Goal: Information Seeking & Learning: Learn about a topic

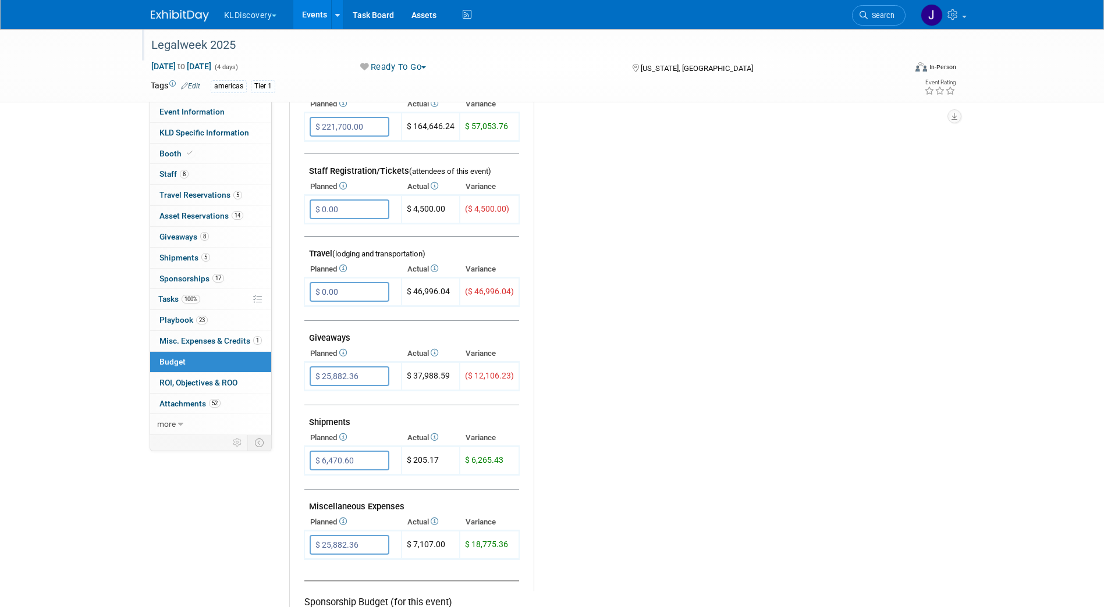
click at [195, 40] on div "Legalweek 2025" at bounding box center [517, 45] width 741 height 21
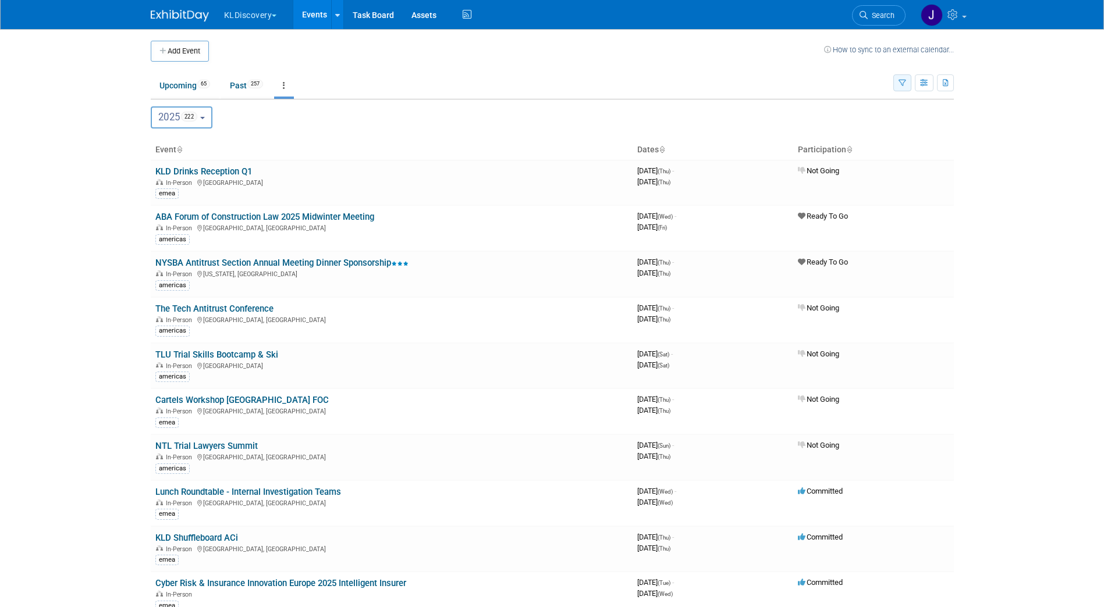
click at [899, 88] on button "button" at bounding box center [902, 82] width 18 height 17
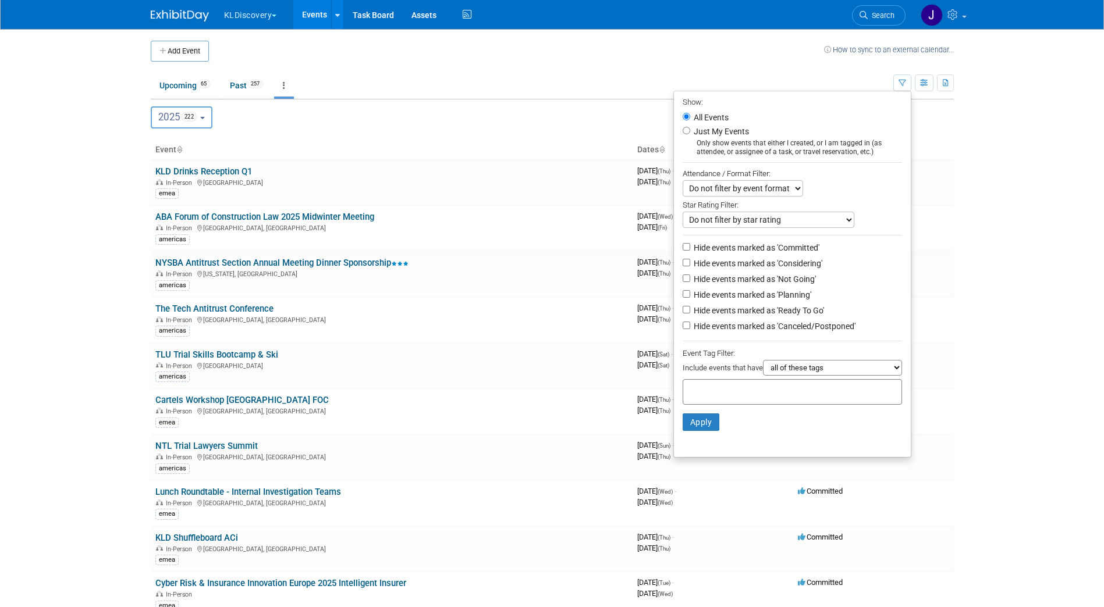
click at [729, 250] on label "Hide events marked as 'Committed'" at bounding box center [755, 248] width 128 height 12
click at [690, 250] on input "Hide events marked as 'Committed'" at bounding box center [686, 247] width 8 height 8
checkbox input "true"
click at [722, 294] on label "Hide events marked as 'Planning'" at bounding box center [751, 295] width 120 height 12
click at [690, 294] on input "Hide events marked as 'Planning'" at bounding box center [686, 294] width 8 height 8
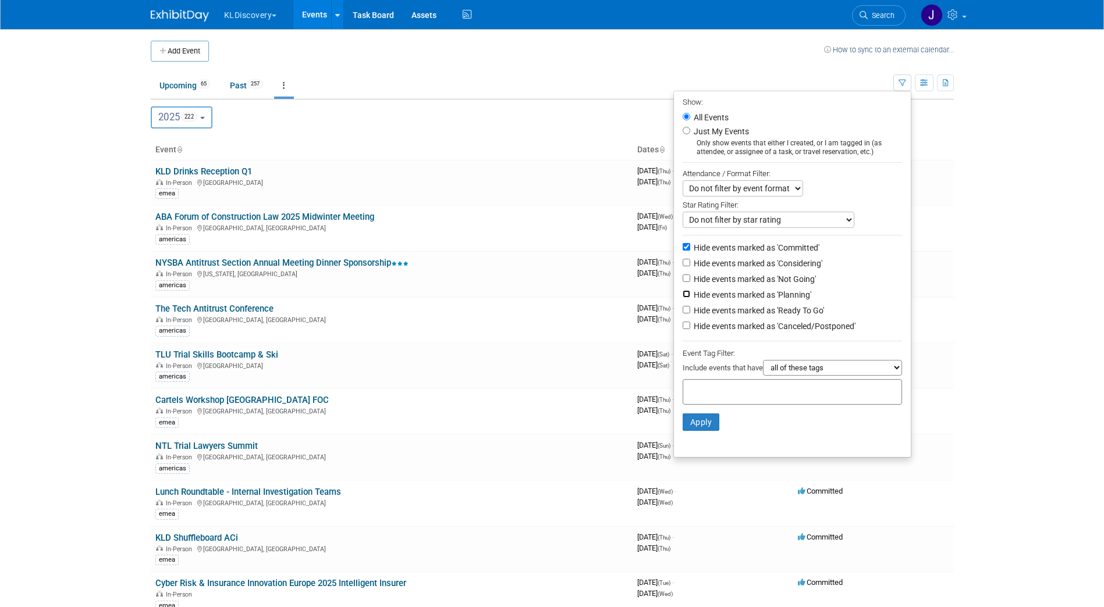
checkbox input "true"
click at [727, 315] on label "Hide events marked as 'Ready To Go'" at bounding box center [757, 311] width 133 height 12
click at [690, 314] on input "Hide events marked as 'Ready To Go'" at bounding box center [686, 310] width 8 height 8
checkbox input "true"
click at [693, 309] on li "Hide events marked as 'Ready To Go'" at bounding box center [792, 312] width 237 height 16
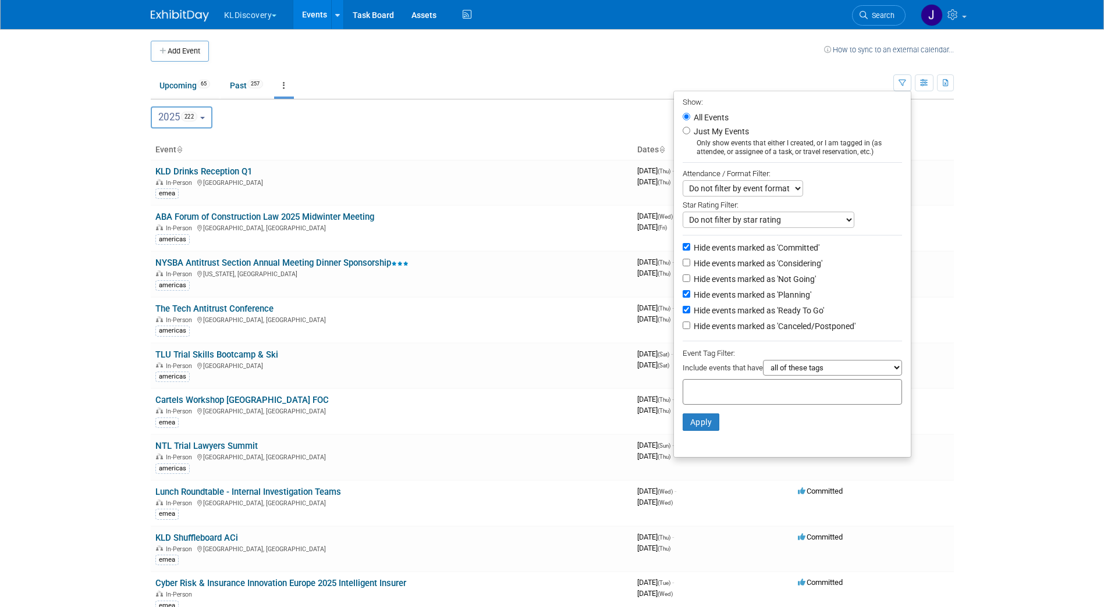
click at [696, 298] on label "Hide events marked as 'Planning'" at bounding box center [751, 295] width 120 height 12
click at [690, 298] on input "Hide events marked as 'Planning'" at bounding box center [686, 294] width 8 height 8
checkbox input "false"
click at [697, 244] on li "Hide events marked as 'Committed'" at bounding box center [792, 249] width 237 height 16
click at [716, 315] on label "Hide events marked as 'Ready To Go'" at bounding box center [757, 311] width 133 height 12
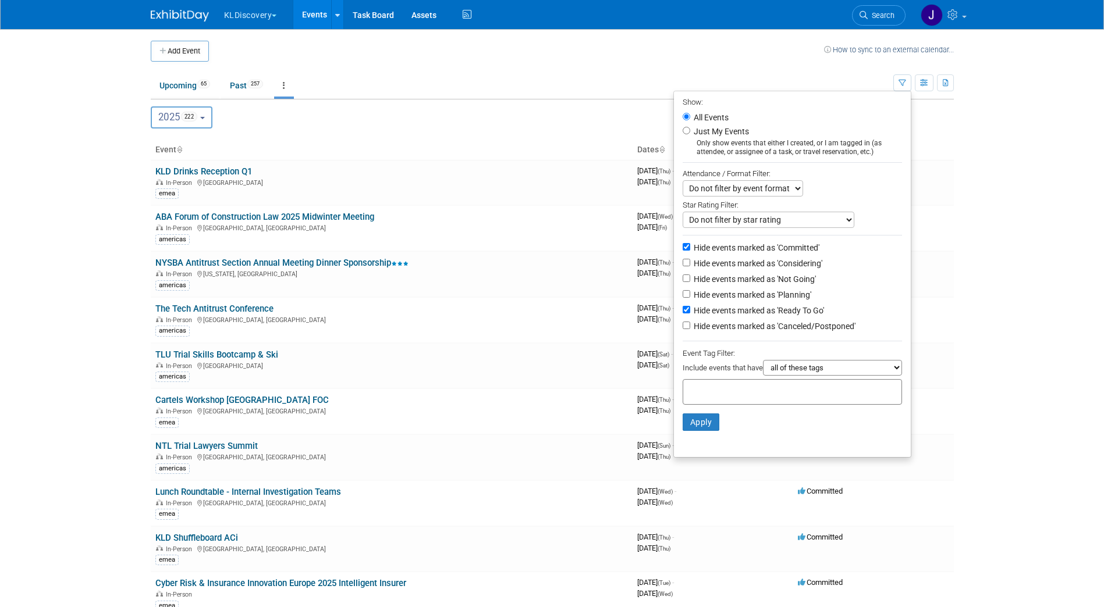
click at [690, 314] on input "Hide events marked as 'Ready To Go'" at bounding box center [686, 310] width 8 height 8
checkbox input "false"
click at [717, 250] on label "Hide events marked as 'Committed'" at bounding box center [755, 248] width 128 height 12
click at [690, 250] on input "Hide events marked as 'Committed'" at bounding box center [686, 247] width 8 height 8
checkbox input "false"
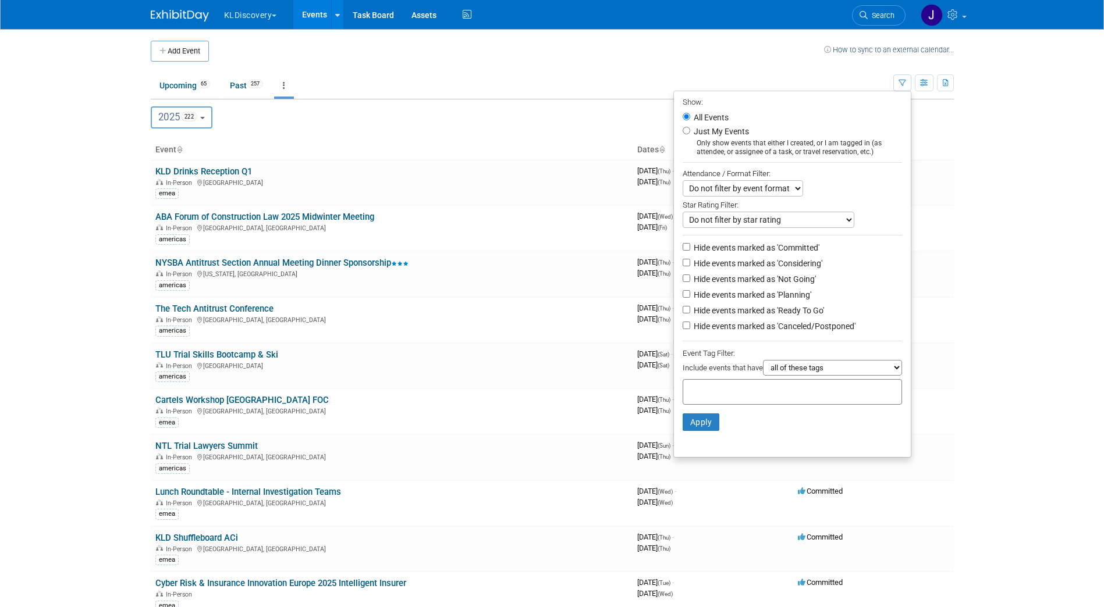
click at [714, 263] on label "Hide events marked as 'Considering'" at bounding box center [756, 264] width 131 height 12
click at [690, 263] on input "Hide events marked as 'Considering'" at bounding box center [686, 263] width 8 height 8
checkbox input "true"
click at [718, 284] on label "Hide events marked as 'Not Going'" at bounding box center [753, 279] width 124 height 12
click at [690, 282] on input "Hide events marked as 'Not Going'" at bounding box center [686, 279] width 8 height 8
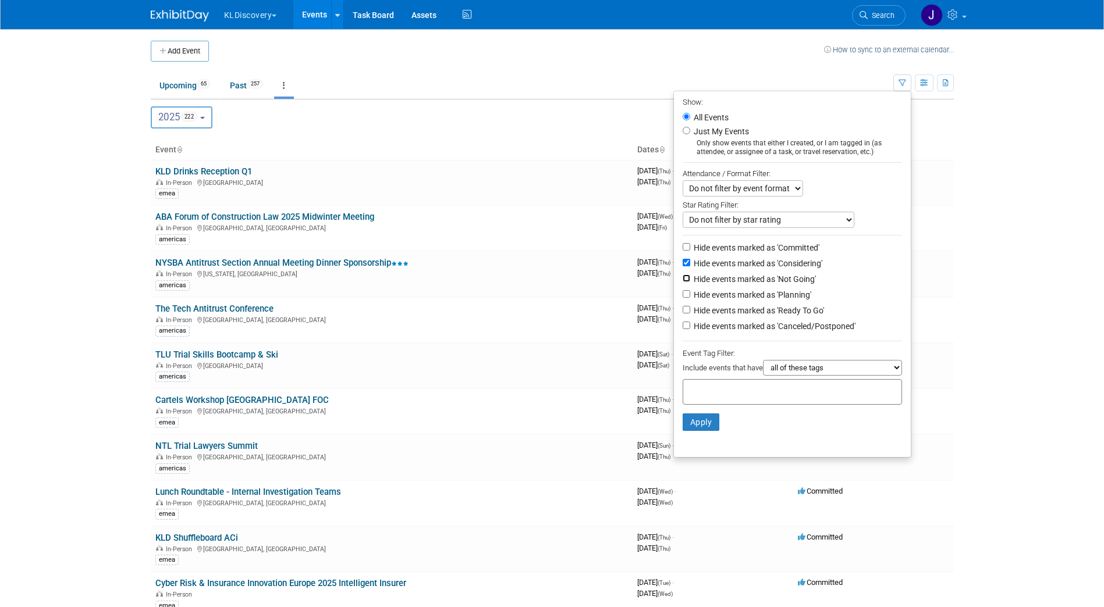
checkbox input "true"
click at [728, 330] on label "Hide events marked as 'Canceled/Postponed'" at bounding box center [773, 327] width 164 height 12
click at [690, 329] on input "Hide events marked as 'Canceled/Postponed'" at bounding box center [686, 326] width 8 height 8
checkbox input "true"
click at [704, 428] on button "Apply" at bounding box center [700, 422] width 37 height 17
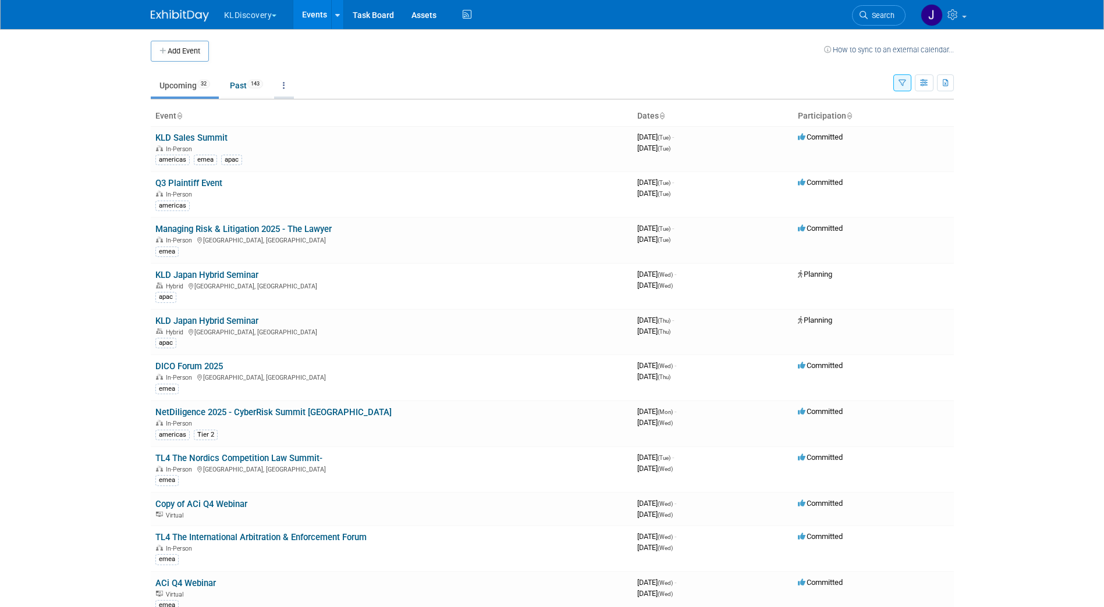
click at [285, 86] on icon at bounding box center [284, 85] width 2 height 8
click at [312, 133] on link "Grouped Annually Events grouped by year" at bounding box center [320, 138] width 92 height 26
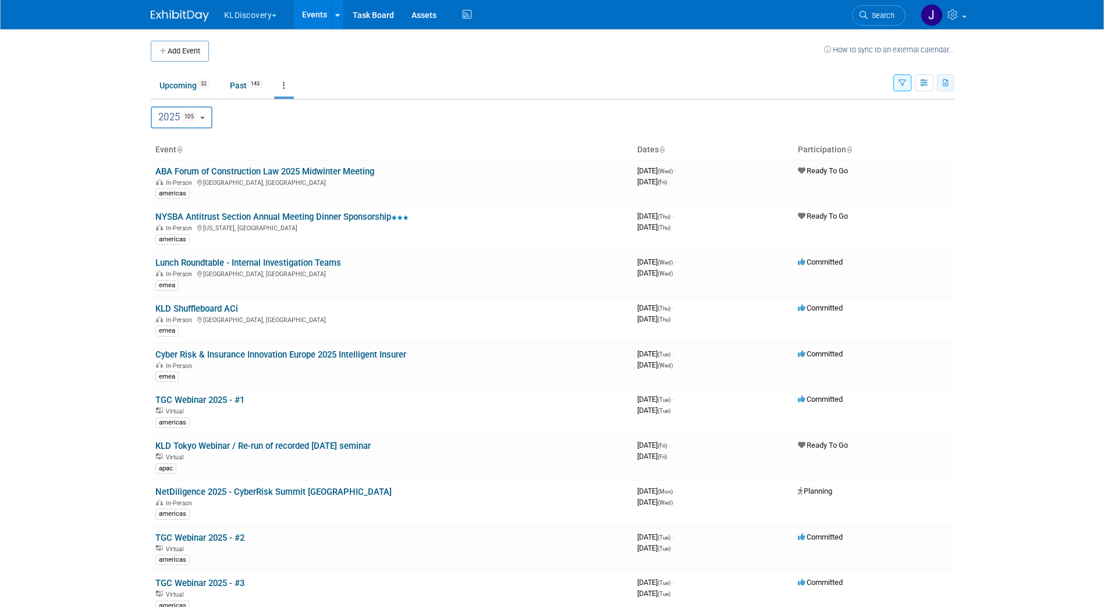
click at [943, 81] on icon "button" at bounding box center [945, 84] width 6 height 8
click at [923, 121] on span "(105 Events)" at bounding box center [913, 120] width 40 height 8
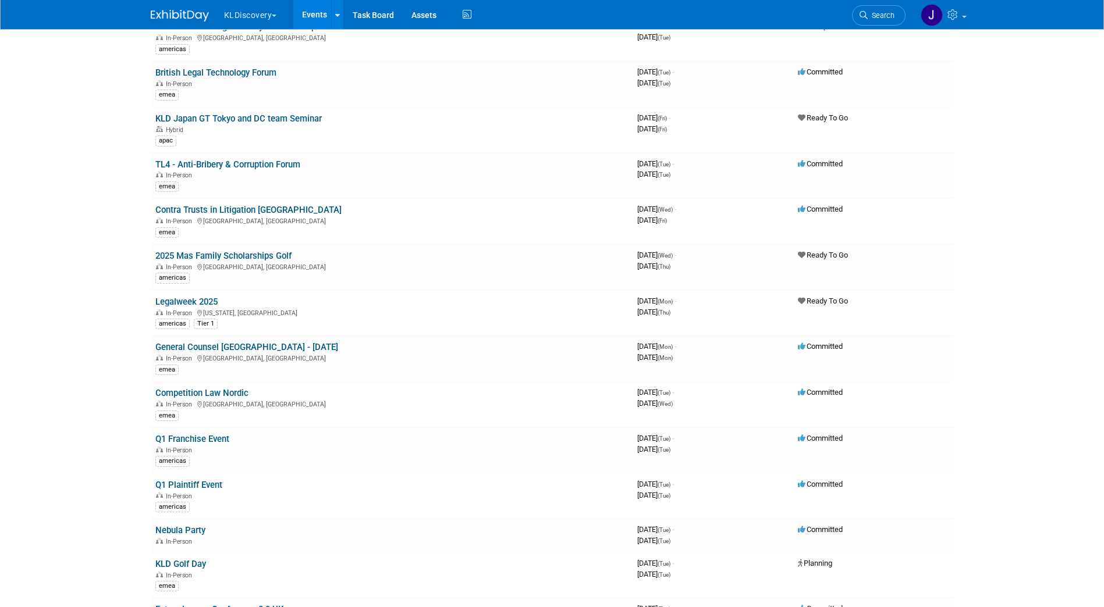
scroll to position [698, 0]
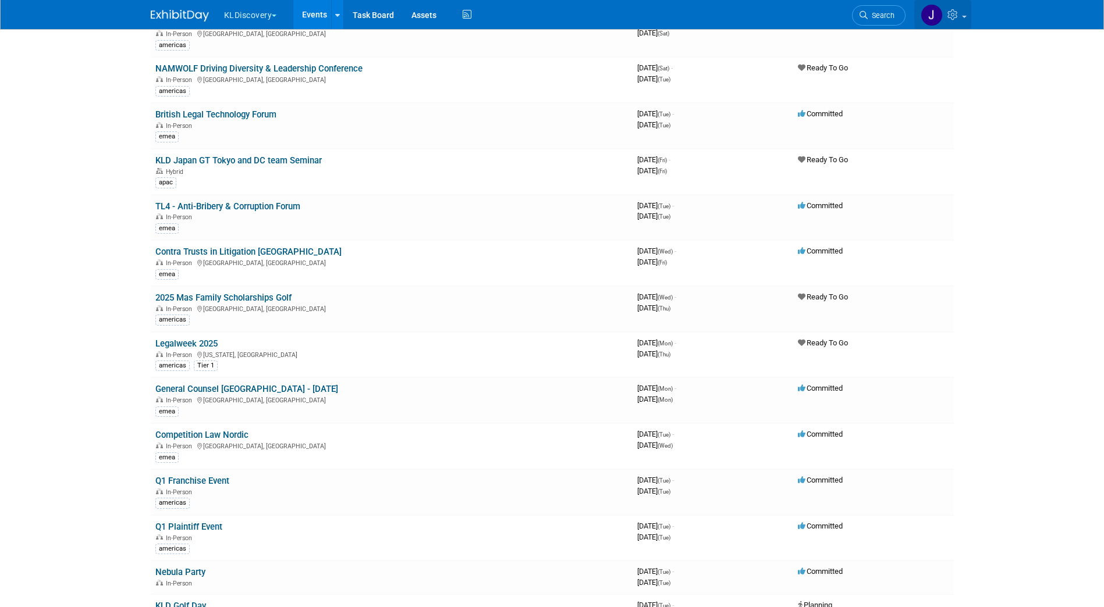
click at [958, 13] on icon at bounding box center [953, 14] width 13 height 10
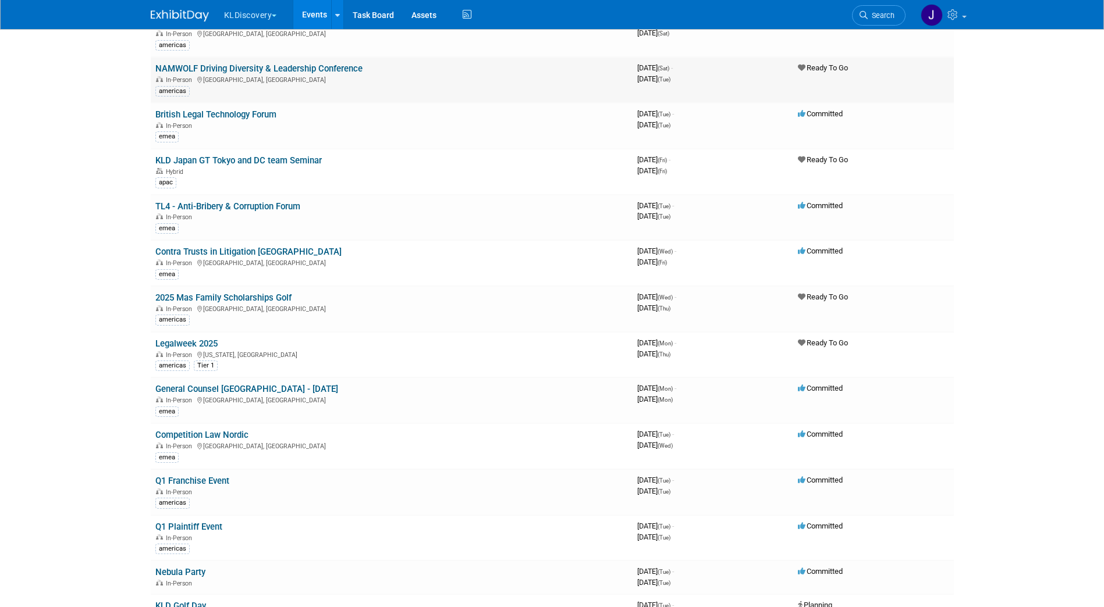
click at [307, 67] on link "NAMWOLF Driving Diversity & Leadership Conference" at bounding box center [258, 68] width 207 height 10
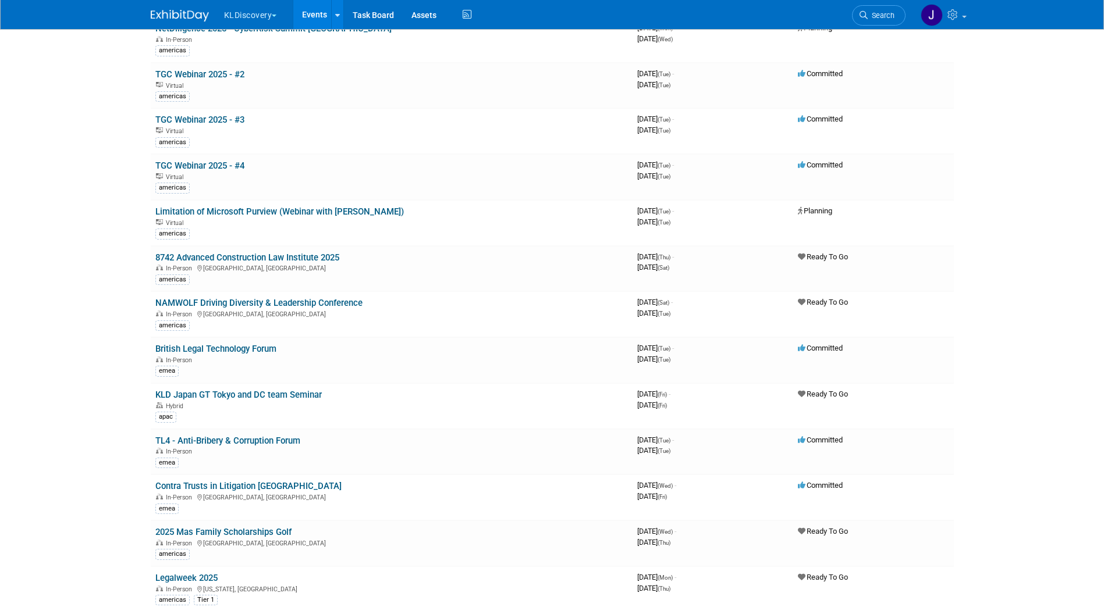
scroll to position [3003, 0]
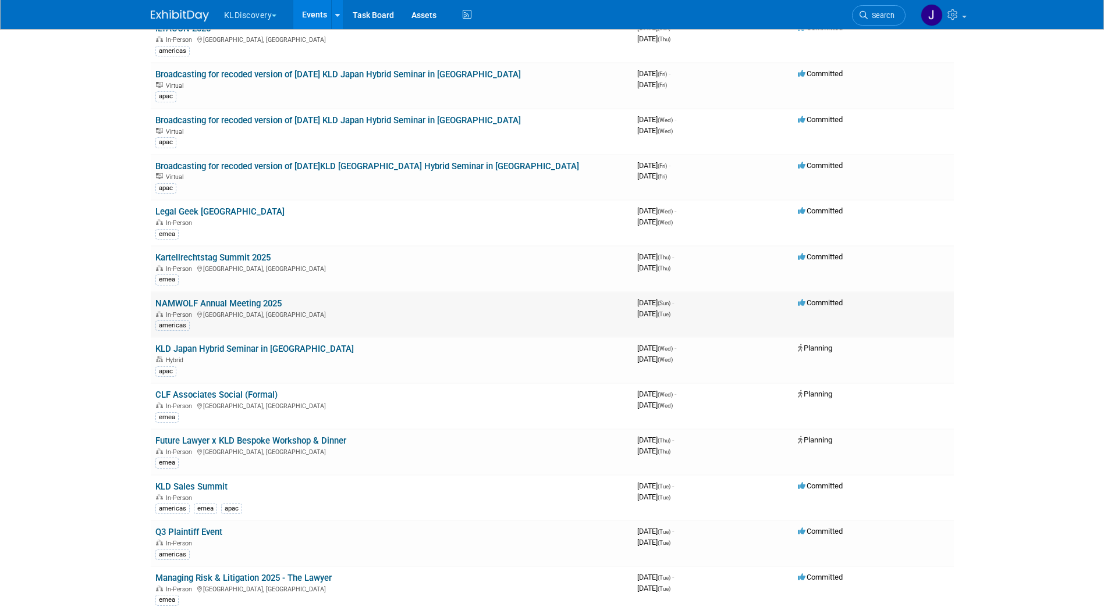
click at [234, 305] on link "NAMWOLF Annual Meeting 2025" at bounding box center [218, 303] width 126 height 10
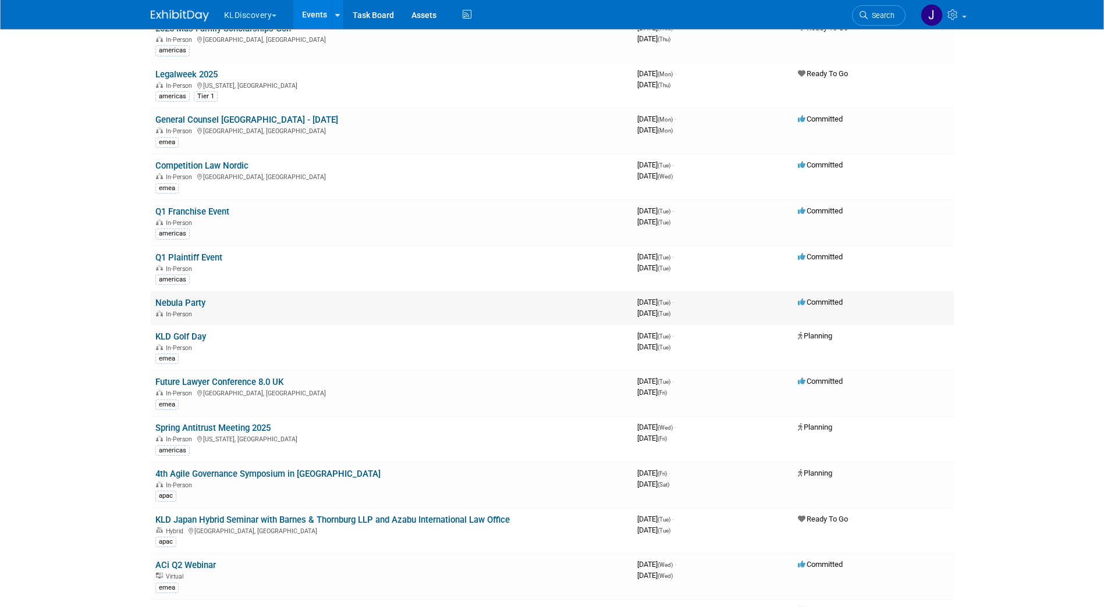
click at [186, 301] on link "Nebula Party" at bounding box center [180, 303] width 50 height 10
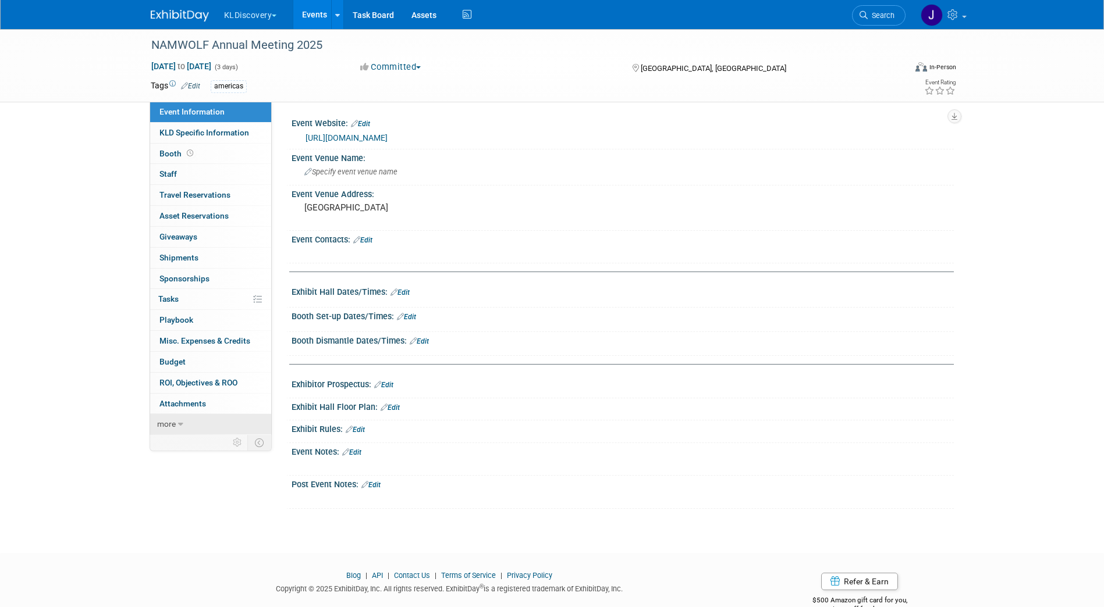
click at [169, 424] on span "more" at bounding box center [166, 423] width 19 height 9
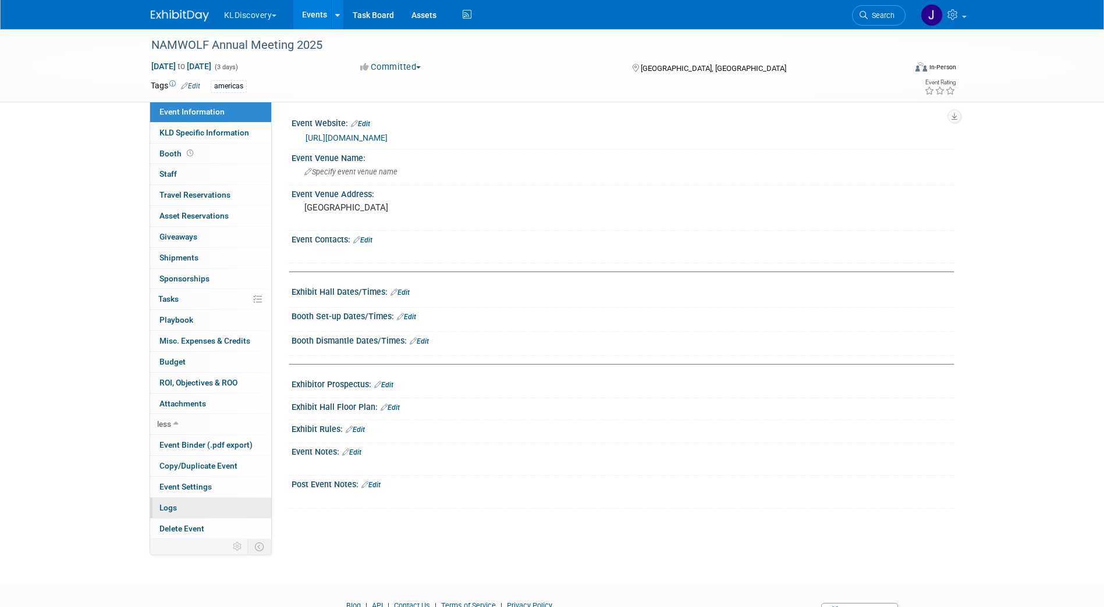
click at [163, 508] on span "Logs" at bounding box center [167, 507] width 17 height 9
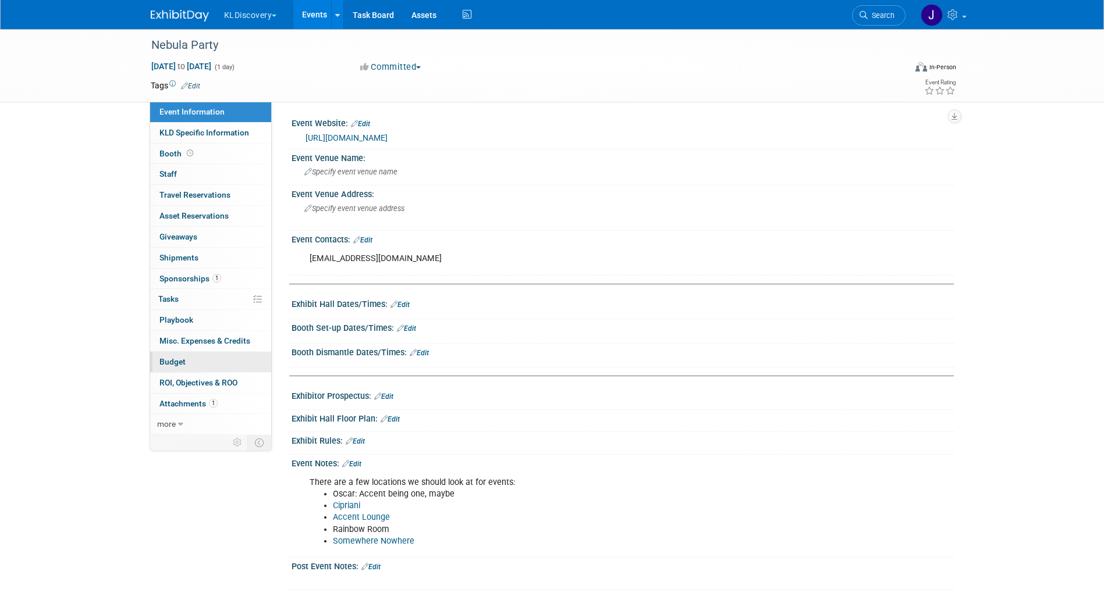
click at [193, 358] on link "Budget" at bounding box center [210, 362] width 121 height 20
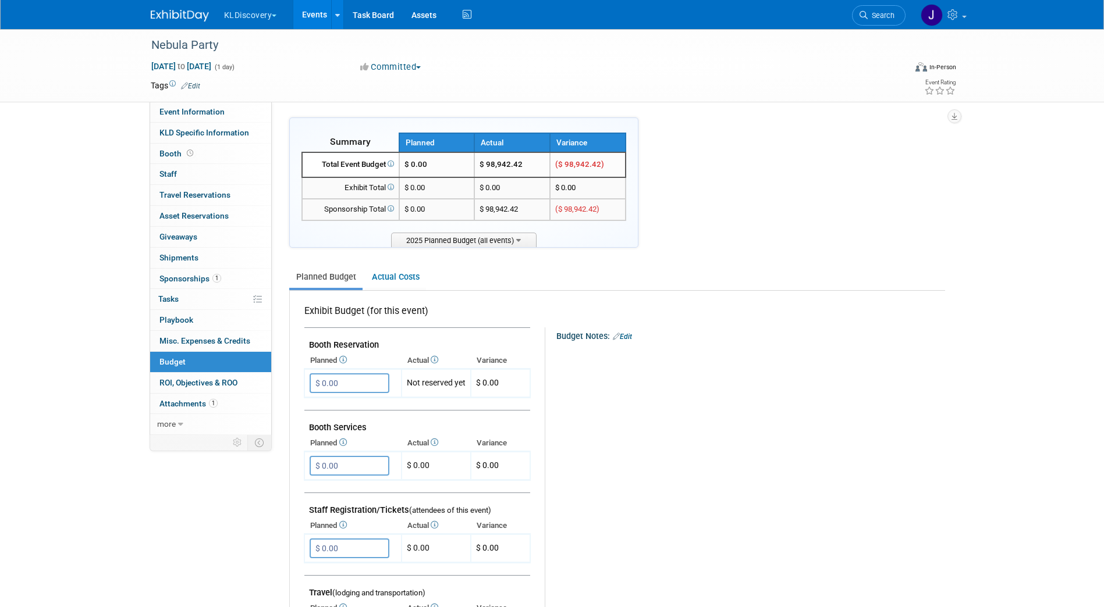
click at [539, 209] on td "$ 98,942.42" at bounding box center [512, 210] width 76 height 22
drag, startPoint x: 539, startPoint y: 209, endPoint x: 527, endPoint y: 208, distance: 12.2
click at [539, 209] on td "$ 98,942.42" at bounding box center [512, 210] width 76 height 22
click at [524, 208] on td "$ 98,942.42" at bounding box center [512, 210] width 76 height 22
drag, startPoint x: 524, startPoint y: 208, endPoint x: 513, endPoint y: 208, distance: 10.5
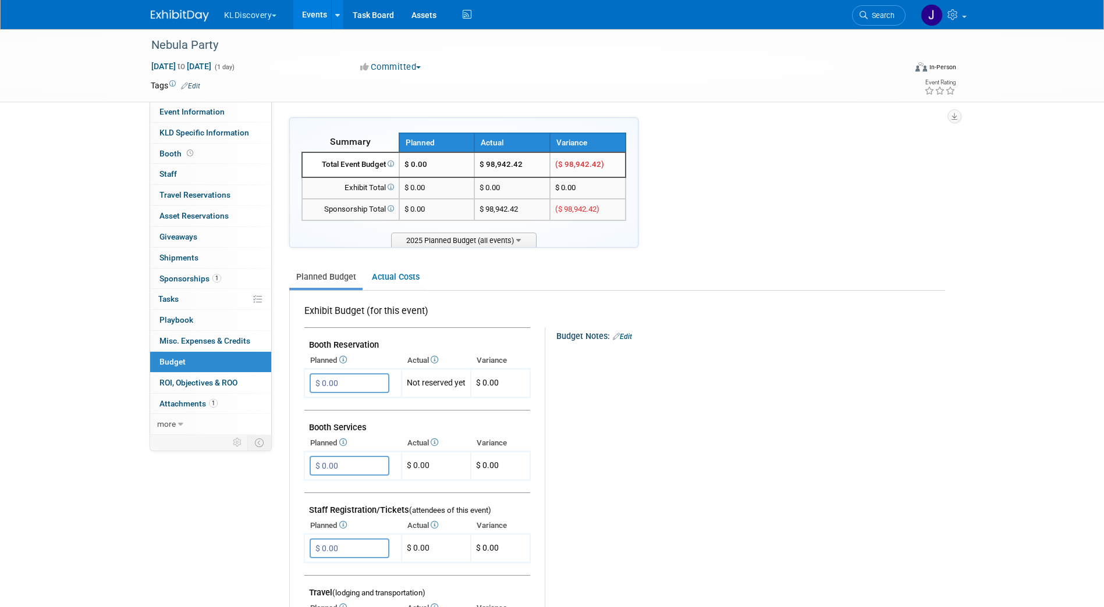
click at [523, 208] on td "$ 98,942.42" at bounding box center [512, 210] width 76 height 22
click at [513, 208] on td "$ 98,942.42" at bounding box center [512, 210] width 76 height 22
copy tr "$ 98,942.42"
